Goal: Complete application form

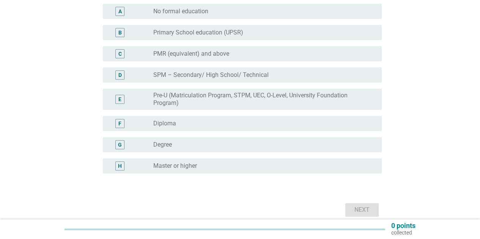
scroll to position [110, 0]
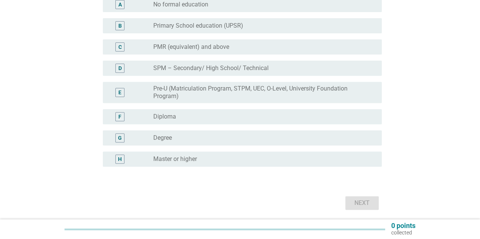
click at [362, 135] on div "radio_button_unchecked Degree" at bounding box center [261, 138] width 216 height 8
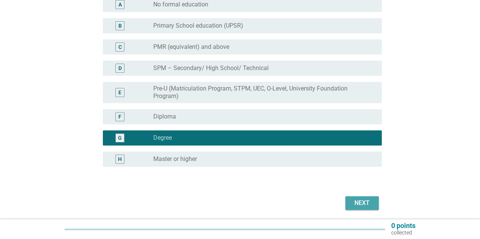
click at [357, 205] on div "Next" at bounding box center [361, 203] width 21 height 9
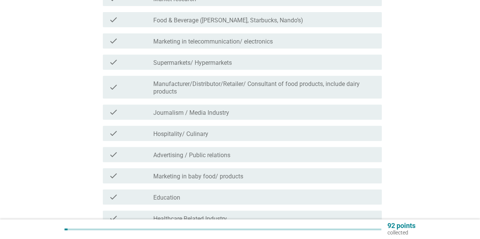
scroll to position [149, 0]
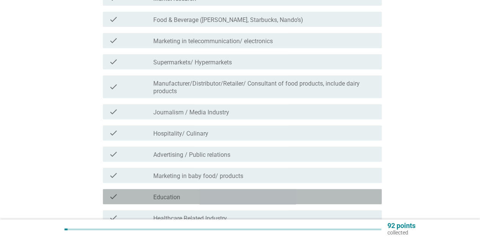
click at [283, 200] on div "check_box_outline_blank Education" at bounding box center [264, 196] width 222 height 9
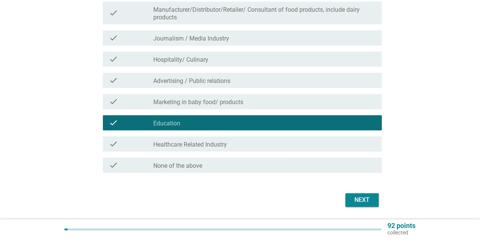
scroll to position [223, 0]
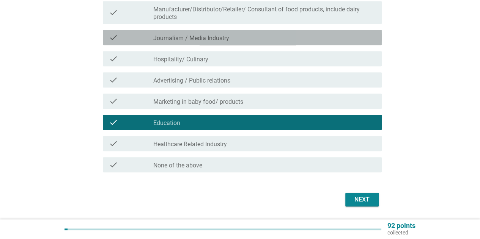
click at [341, 38] on div "check_box_outline_blank Journalism / Media Industry" at bounding box center [264, 37] width 222 height 9
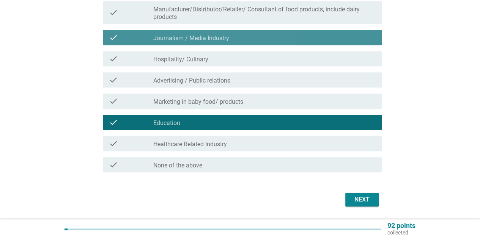
click at [341, 38] on div "check_box_outline_blank Journalism / Media Industry" at bounding box center [264, 37] width 222 height 9
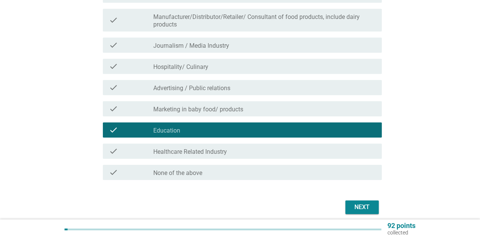
scroll to position [220, 0]
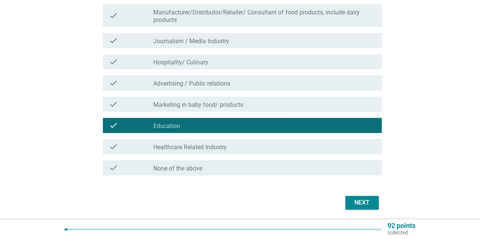
click at [330, 42] on div "check_box_outline_blank Journalism / Media Industry" at bounding box center [264, 40] width 222 height 9
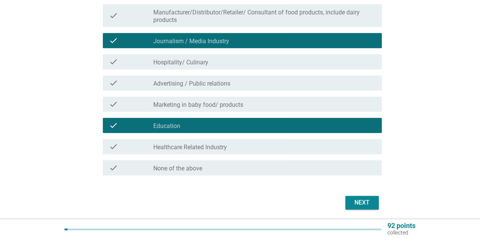
click at [325, 21] on label "Manufacturer/Distributor/Retailer/ Consultant of food products, include dairy p…" at bounding box center [264, 16] width 222 height 15
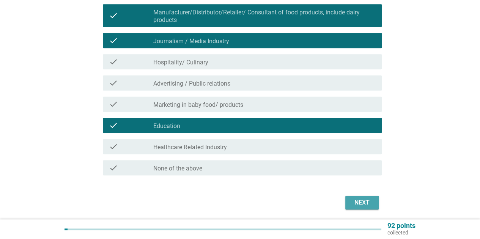
click at [360, 204] on div "Next" at bounding box center [361, 202] width 21 height 9
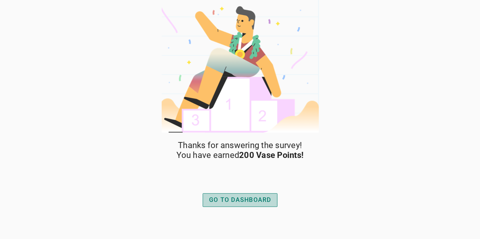
click at [257, 204] on div "GO TO DASHBOARD" at bounding box center [240, 200] width 62 height 9
